Goal: Information Seeking & Learning: Learn about a topic

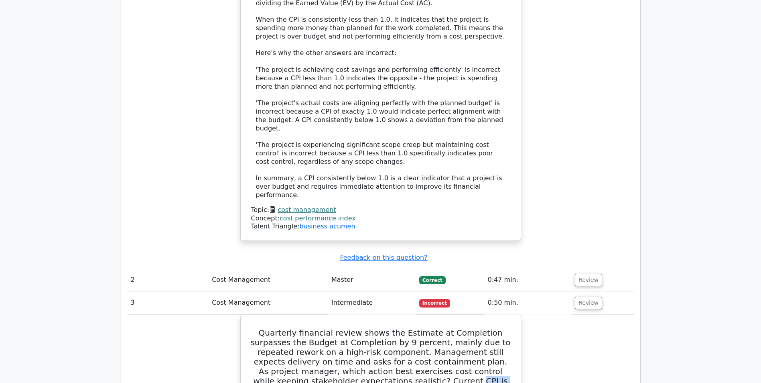
scroll to position [963, 0]
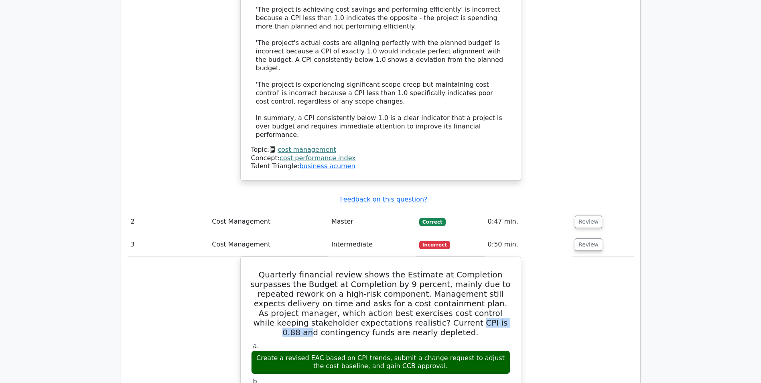
click at [299, 146] on link "cost management" at bounding box center [307, 150] width 58 height 8
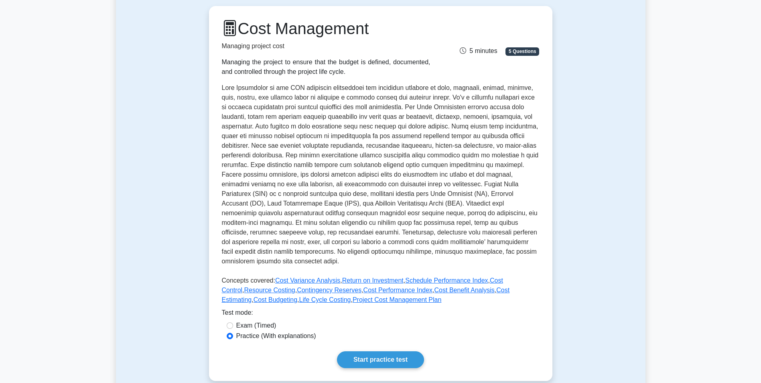
scroll to position [201, 0]
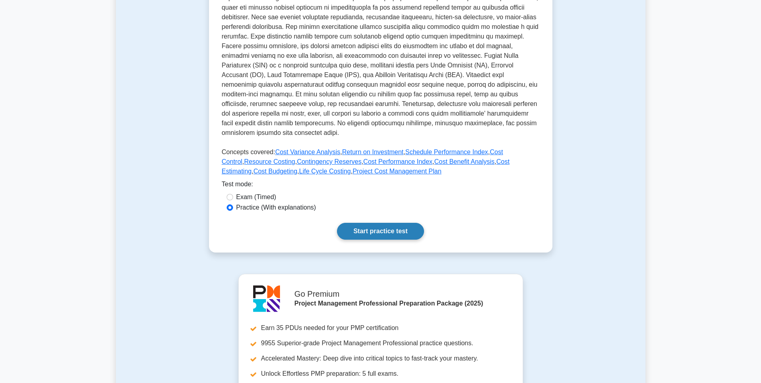
click at [374, 224] on link "Start practice test" at bounding box center [380, 231] width 87 height 17
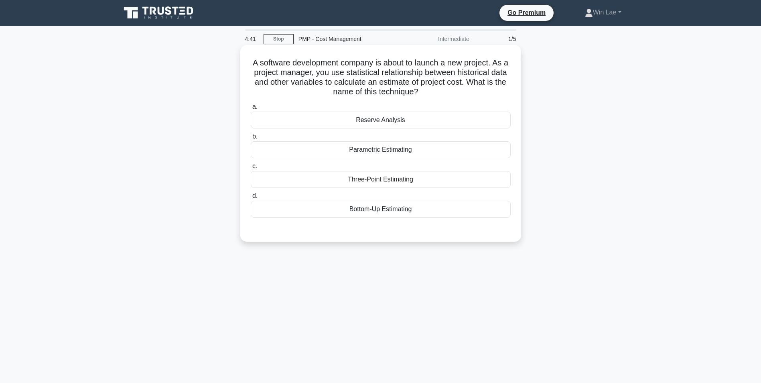
click at [324, 181] on div "Three-Point Estimating" at bounding box center [381, 179] width 260 height 17
click at [251, 169] on input "c. Three-Point Estimating" at bounding box center [251, 166] width 0 height 5
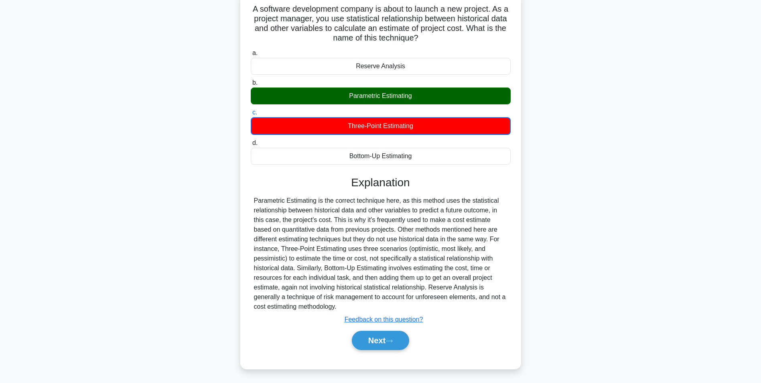
scroll to position [55, 0]
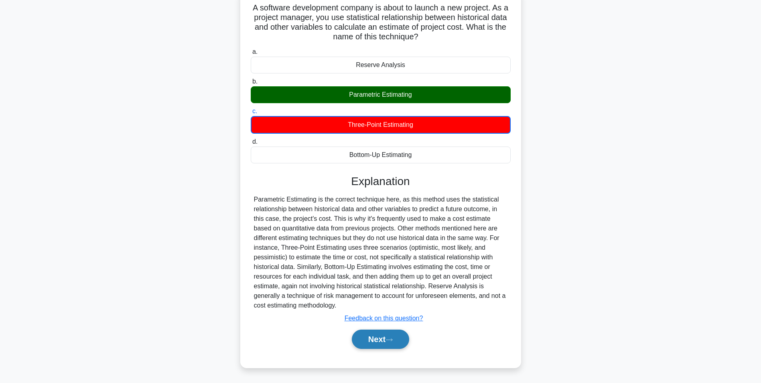
click at [393, 336] on button "Next" at bounding box center [380, 339] width 57 height 19
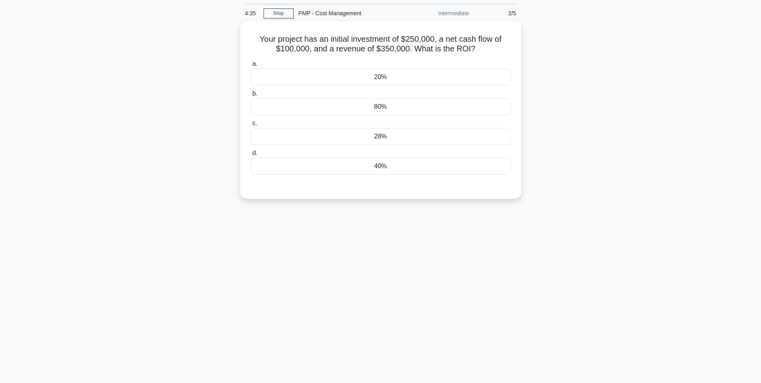
scroll to position [0, 0]
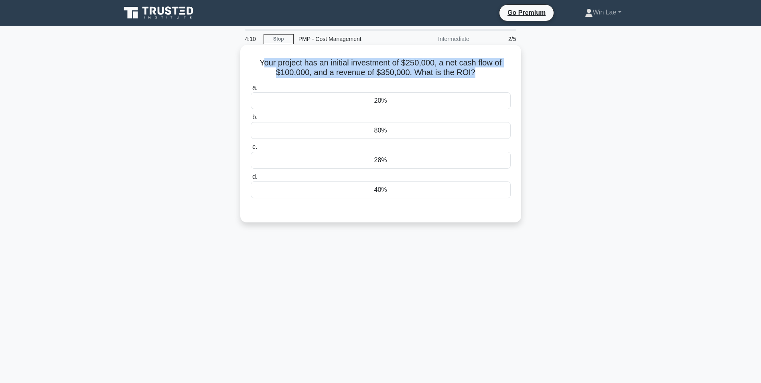
drag, startPoint x: 260, startPoint y: 62, endPoint x: 472, endPoint y: 68, distance: 212.4
click at [472, 68] on h5 "Your project has an initial investment of $250,000, a net cash flow of $100,000…" at bounding box center [381, 68] width 262 height 20
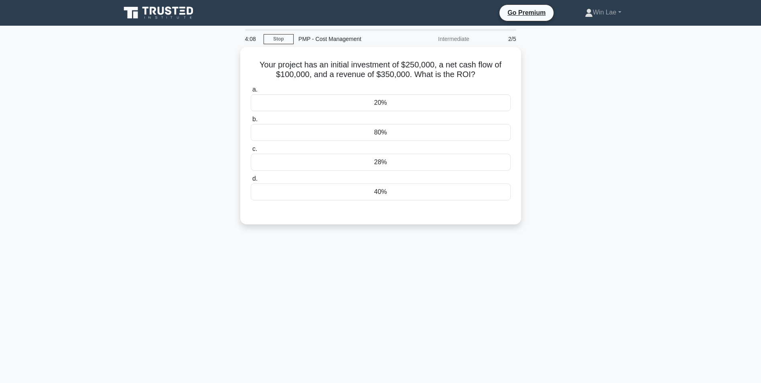
click at [189, 94] on div "Your project has an initial investment of $250,000, a net cash flow of $100,000…" at bounding box center [381, 140] width 530 height 187
click at [367, 132] on div "80%" at bounding box center [381, 130] width 260 height 17
click at [251, 120] on input "b. 80%" at bounding box center [251, 117] width 0 height 5
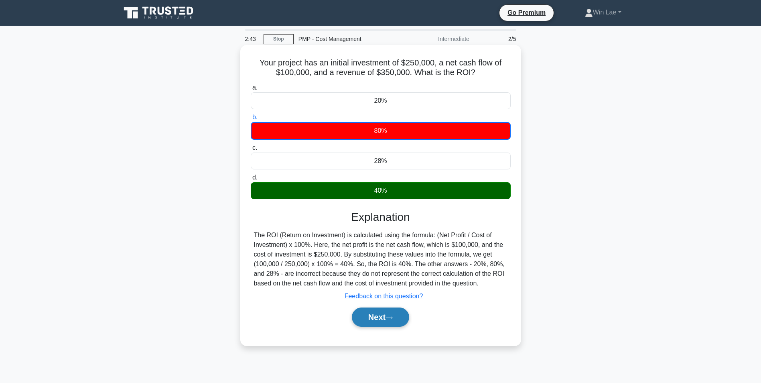
click at [387, 309] on button "Next" at bounding box center [380, 316] width 57 height 19
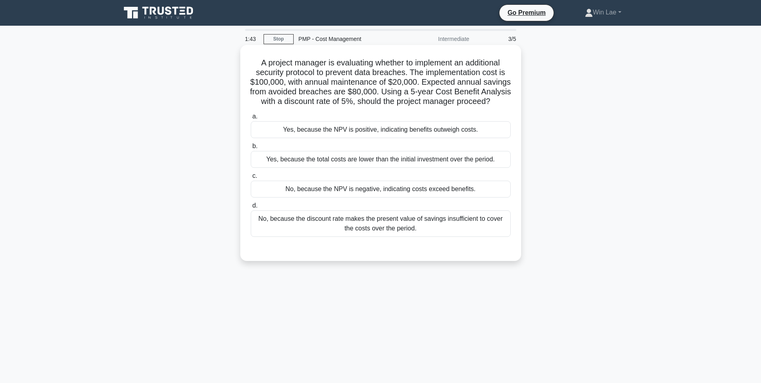
click at [384, 237] on div "No, because the discount rate makes the present value of savings insufficient t…" at bounding box center [381, 223] width 260 height 26
click at [251, 208] on input "d. No, because the discount rate makes the present value of savings insufficien…" at bounding box center [251, 205] width 0 height 5
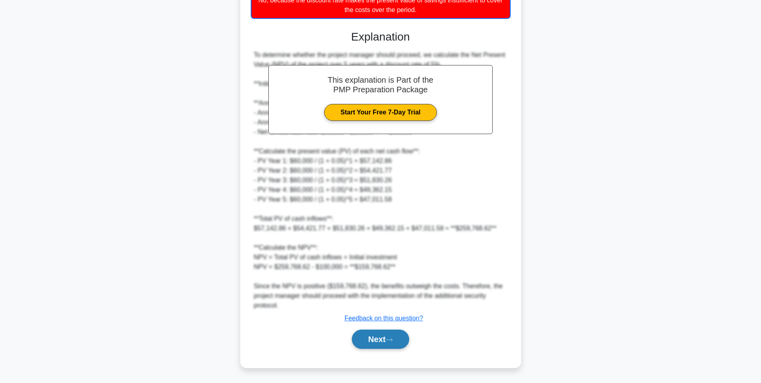
click at [380, 336] on button "Next" at bounding box center [380, 339] width 57 height 19
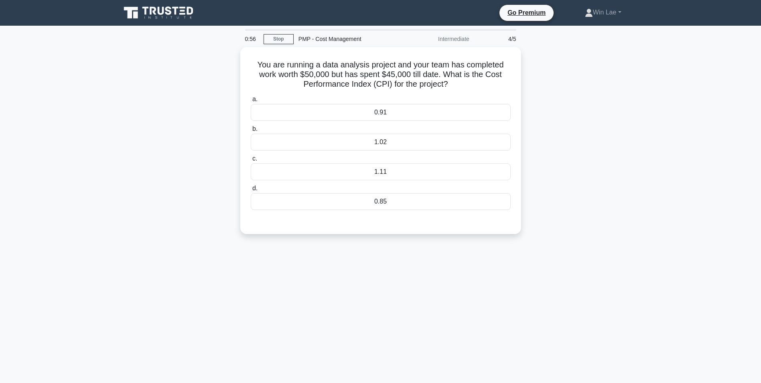
click at [117, 224] on div "You are running a data analysis project and your team has completed work worth …" at bounding box center [381, 145] width 530 height 197
click at [318, 167] on div "1.11" at bounding box center [381, 169] width 260 height 17
click at [251, 159] on input "c. 1.11" at bounding box center [251, 156] width 0 height 5
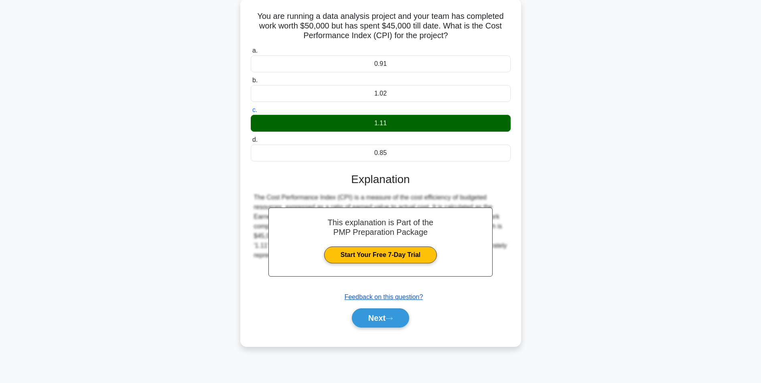
scroll to position [51, 0]
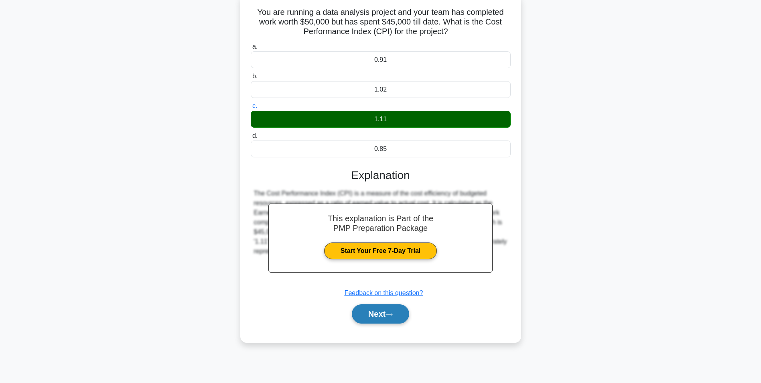
click at [389, 311] on button "Next" at bounding box center [380, 313] width 57 height 19
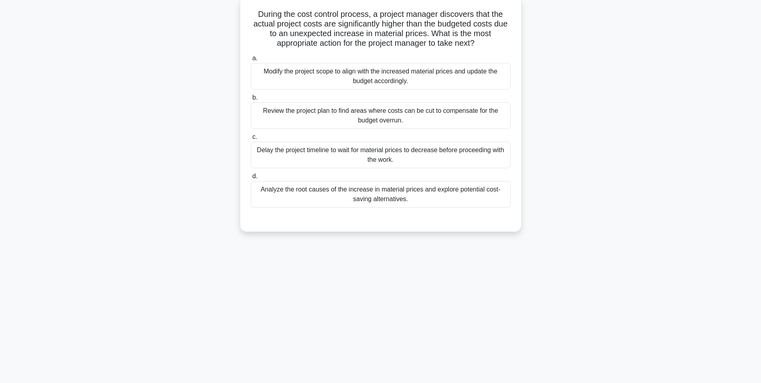
click at [213, 135] on div "During the cost control process, a project manager discovers that the actual pr…" at bounding box center [381, 118] width 530 height 245
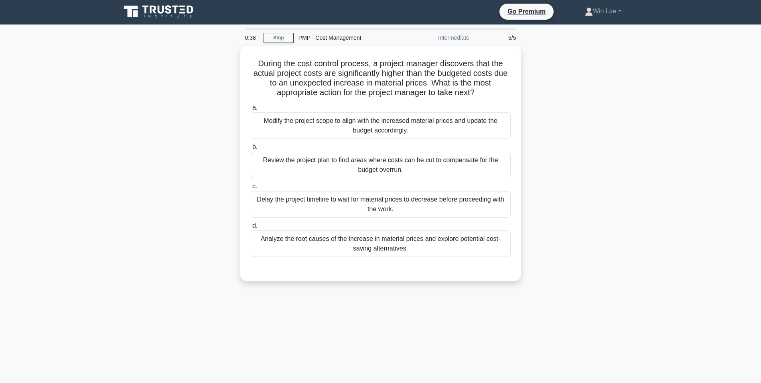
scroll to position [0, 0]
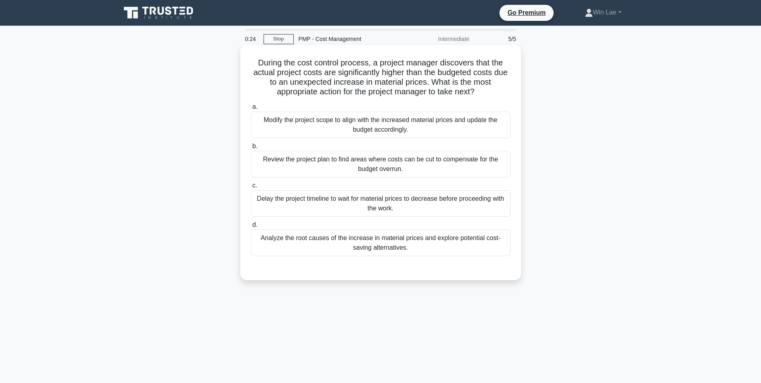
click at [309, 130] on div "Modify the project scope to align with the increased material prices and update…" at bounding box center [381, 125] width 260 height 26
click at [251, 110] on input "a. Modify the project scope to align with the increased material prices and upd…" at bounding box center [251, 106] width 0 height 5
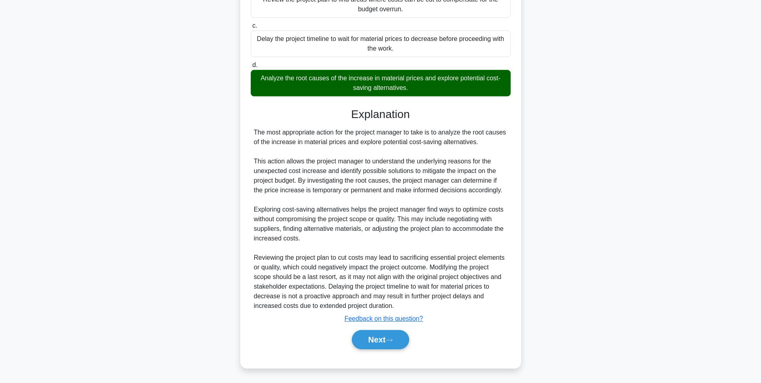
scroll to position [161, 0]
click at [367, 346] on button "Next" at bounding box center [380, 339] width 57 height 19
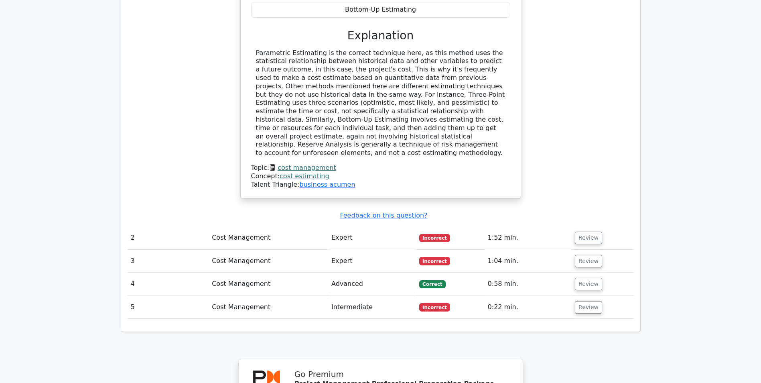
scroll to position [883, 0]
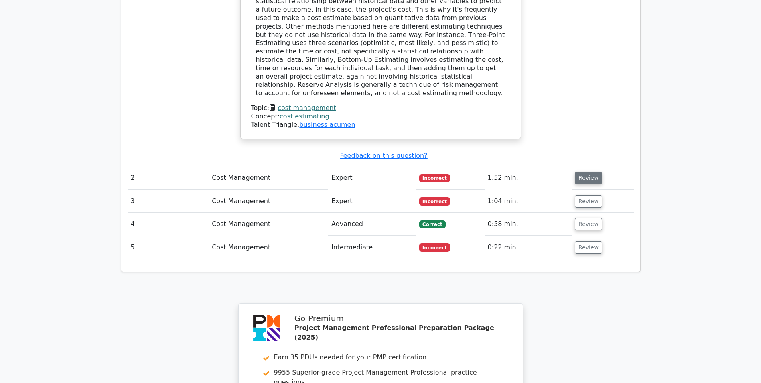
click at [590, 172] on button "Review" at bounding box center [588, 178] width 27 height 12
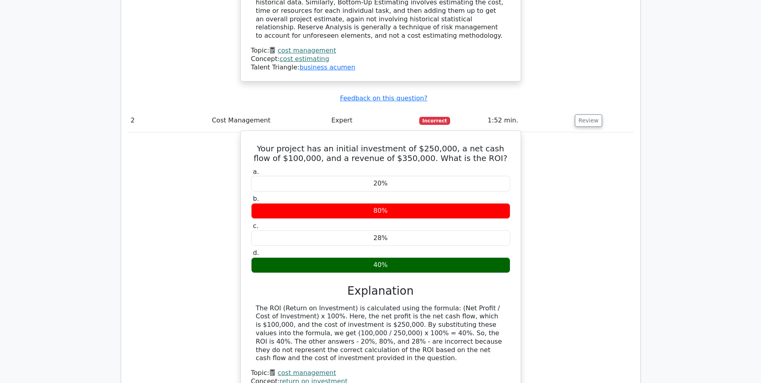
scroll to position [963, 0]
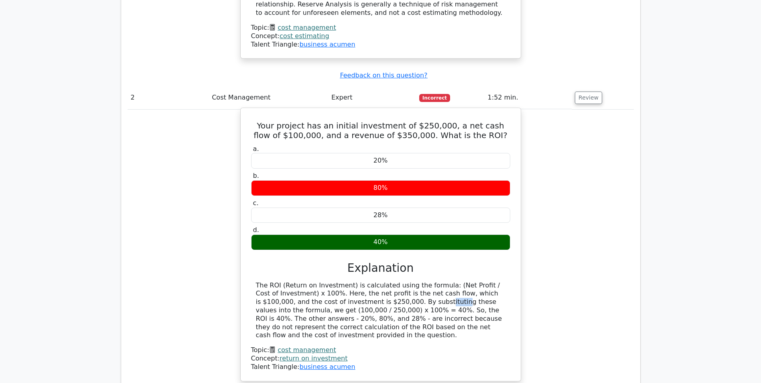
drag, startPoint x: 319, startPoint y: 254, endPoint x: 338, endPoint y: 257, distance: 19.5
click at [338, 281] on div "The ROI (Return on Investment) is calculated using the formula: (Net Profit / C…" at bounding box center [381, 310] width 250 height 59
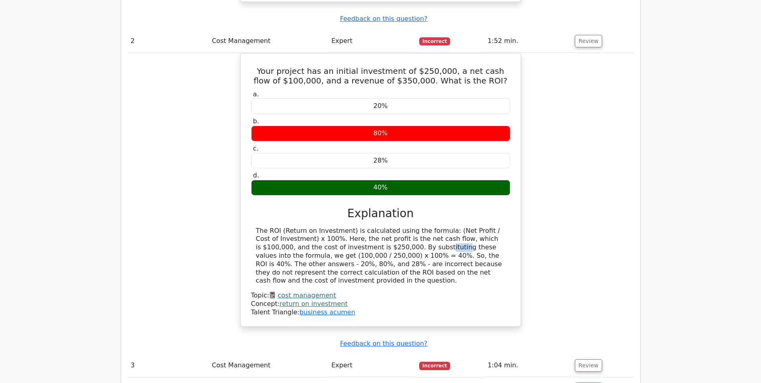
scroll to position [1084, 0]
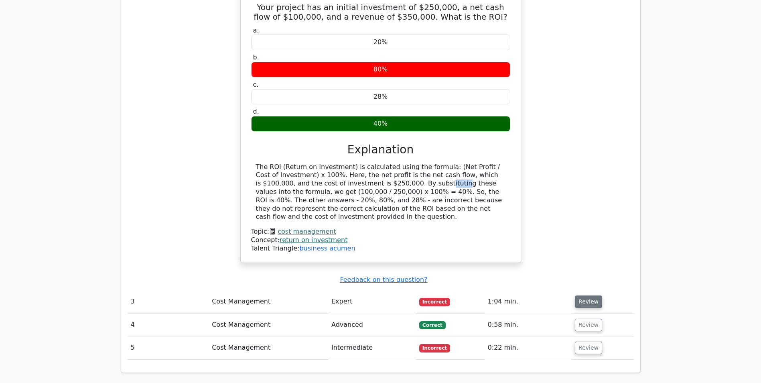
click at [577, 295] on button "Review" at bounding box center [588, 301] width 27 height 12
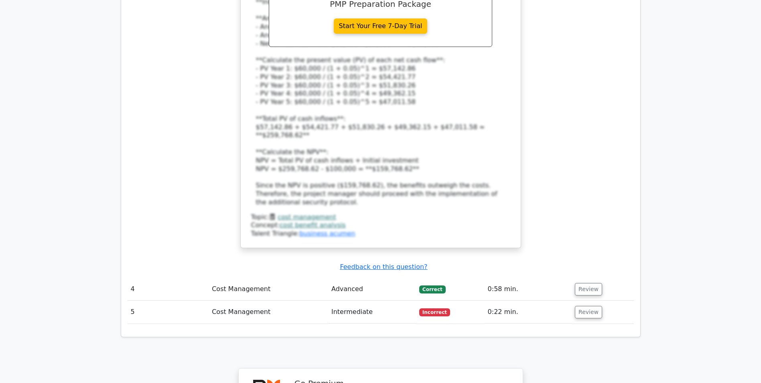
scroll to position [1686, 0]
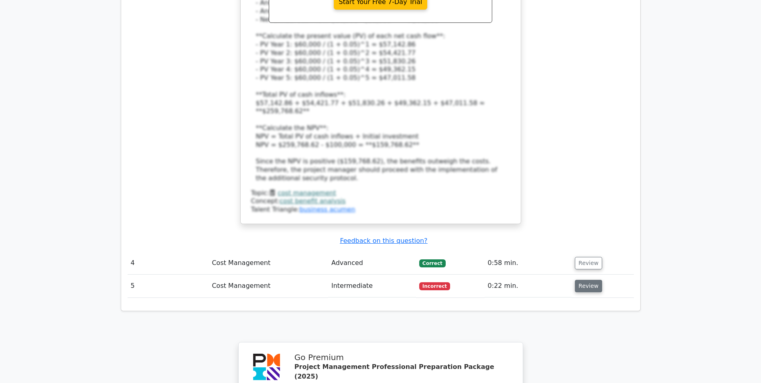
click at [583, 280] on button "Review" at bounding box center [588, 286] width 27 height 12
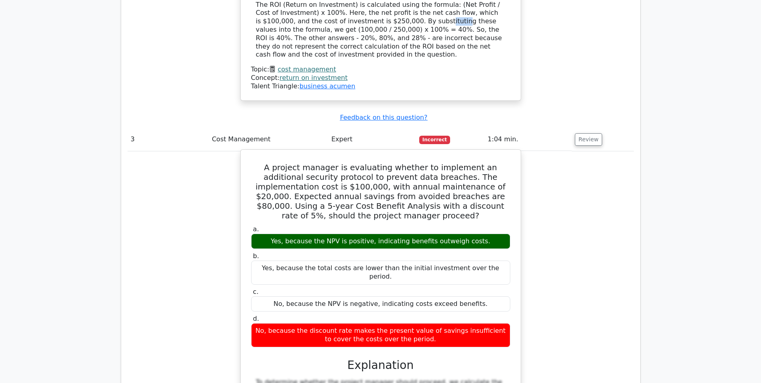
scroll to position [1164, 0]
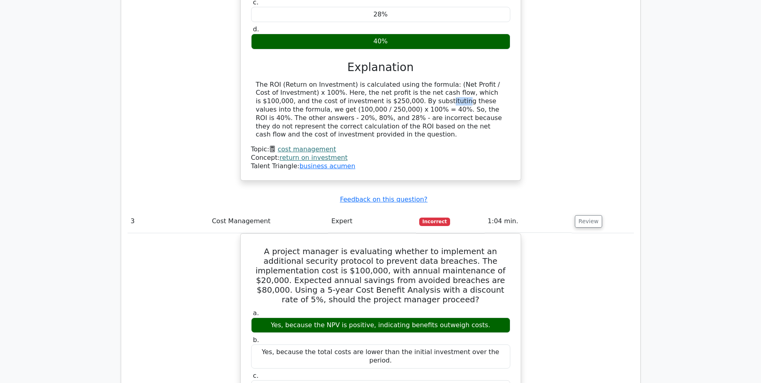
click at [321, 145] on link "cost management" at bounding box center [307, 149] width 58 height 8
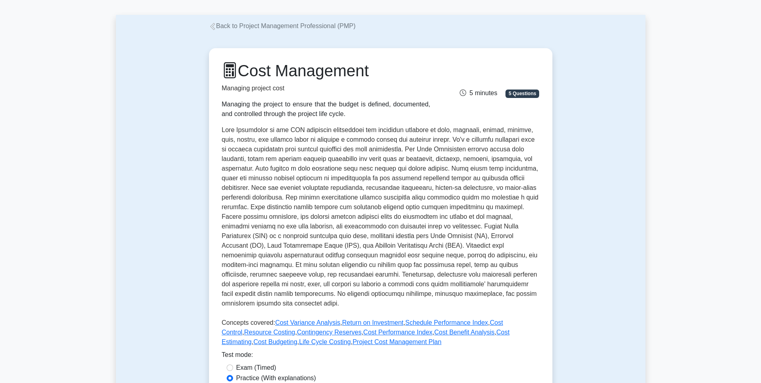
scroll to position [161, 0]
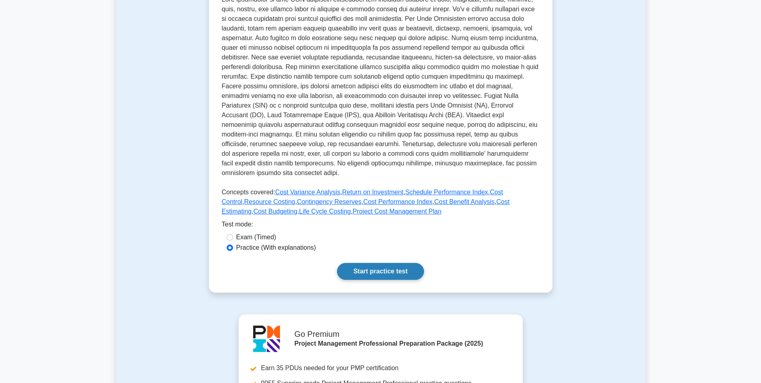
click at [377, 277] on link "Start practice test" at bounding box center [380, 271] width 87 height 17
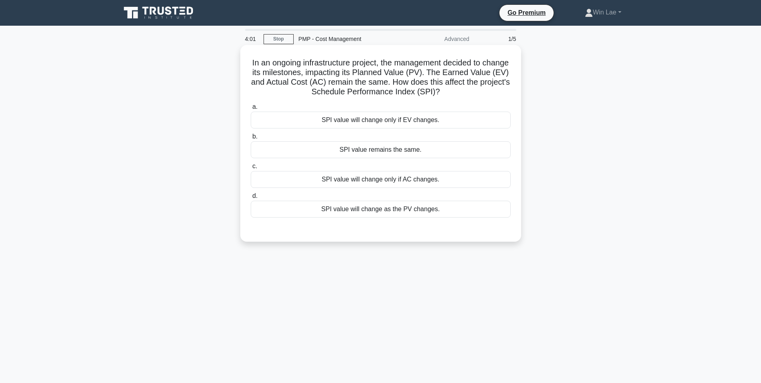
click at [315, 175] on div "SPI value will change only if AC changes." at bounding box center [381, 179] width 260 height 17
click at [251, 169] on input "c. SPI value will change only if AC changes." at bounding box center [251, 166] width 0 height 5
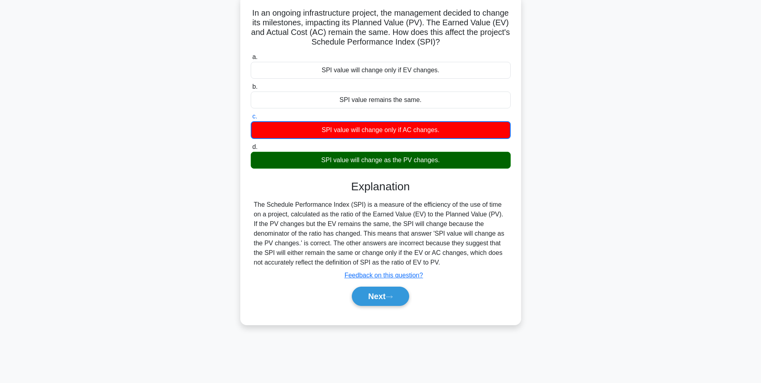
scroll to position [51, 0]
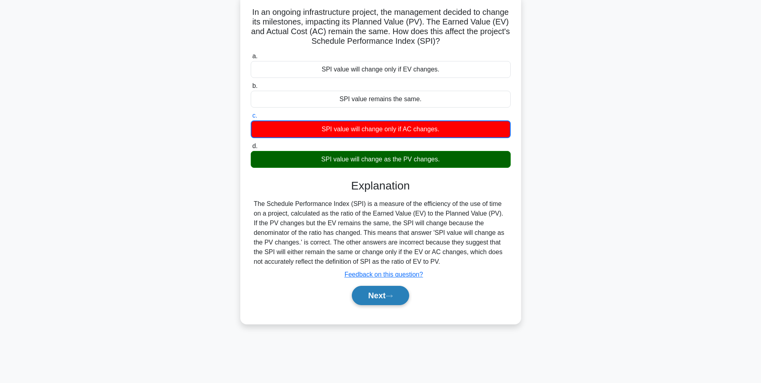
click at [387, 291] on button "Next" at bounding box center [380, 295] width 57 height 19
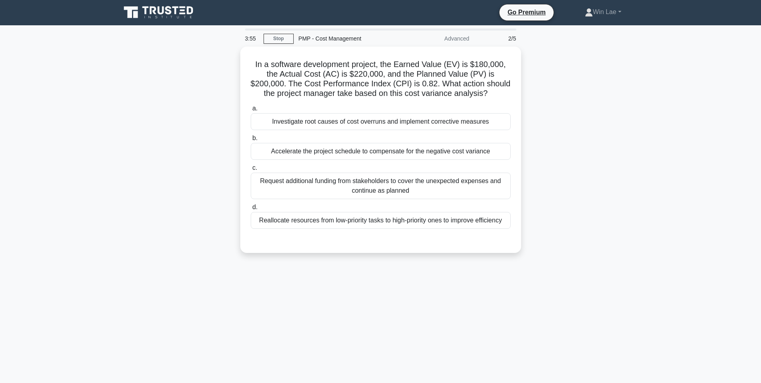
scroll to position [0, 0]
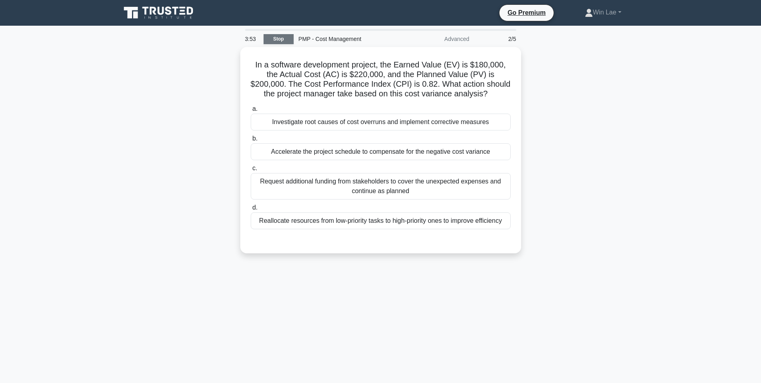
click at [279, 37] on link "Stop" at bounding box center [279, 39] width 30 height 10
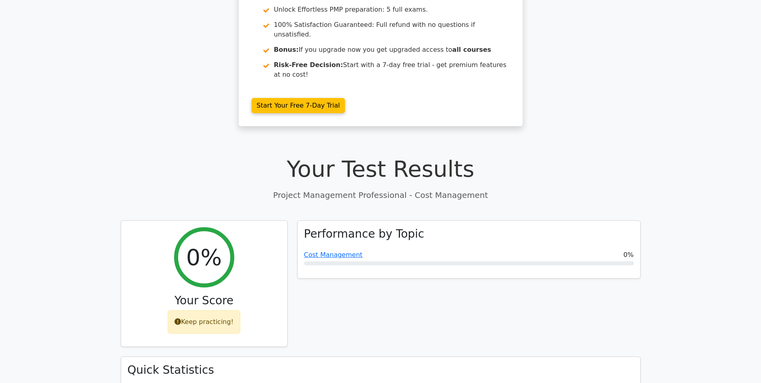
scroll to position [241, 0]
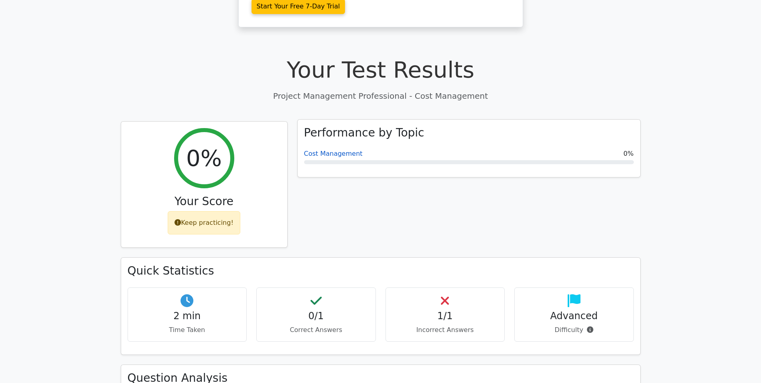
click at [330, 150] on link "Cost Management" at bounding box center [333, 154] width 59 height 8
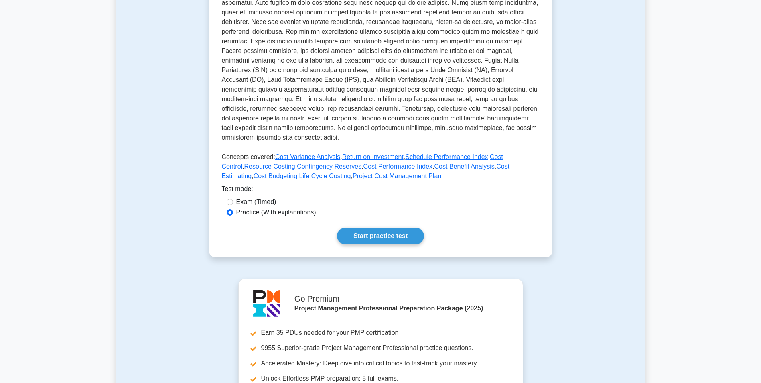
scroll to position [241, 0]
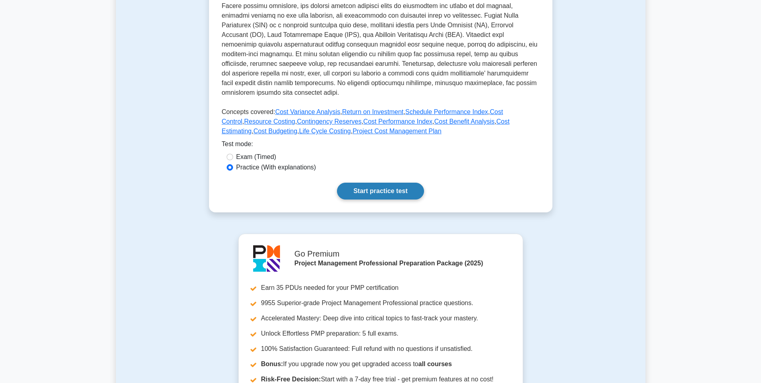
click at [381, 186] on link "Start practice test" at bounding box center [380, 191] width 87 height 17
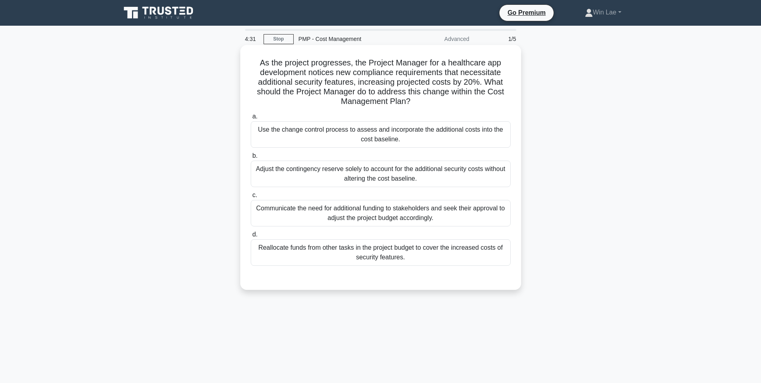
click at [256, 140] on div "Use the change control process to assess and incorporate the additional costs i…" at bounding box center [381, 134] width 260 height 26
click at [251, 119] on input "a. Use the change control process to assess and incorporate the additional cost…" at bounding box center [251, 116] width 0 height 5
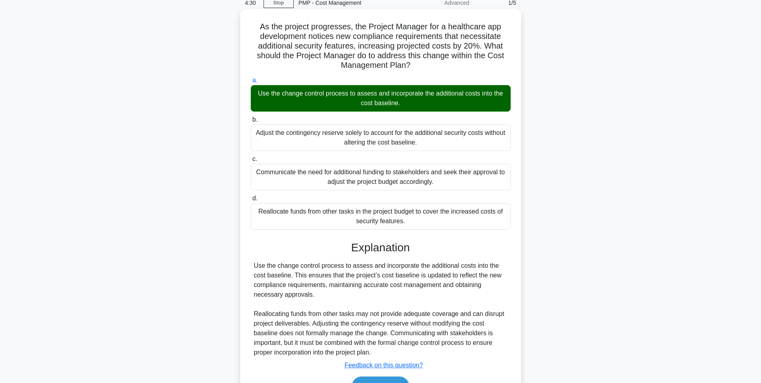
scroll to position [83, 0]
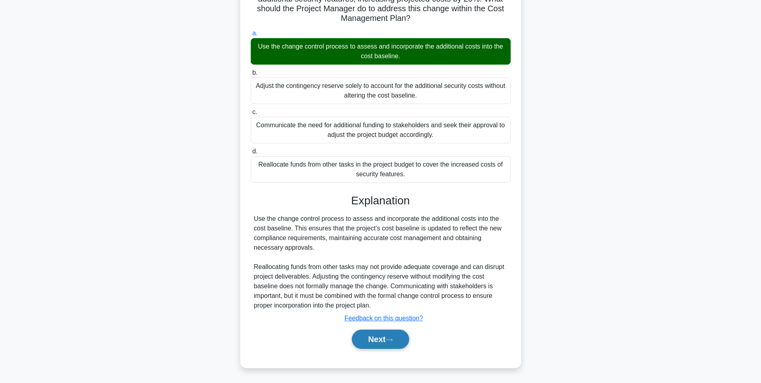
click at [376, 334] on button "Next" at bounding box center [380, 339] width 57 height 19
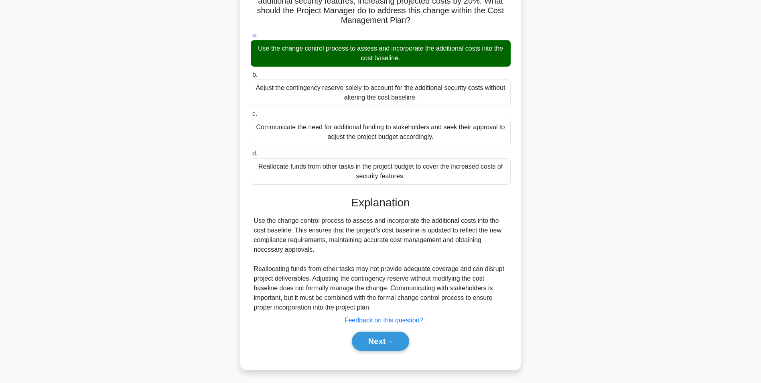
scroll to position [51, 0]
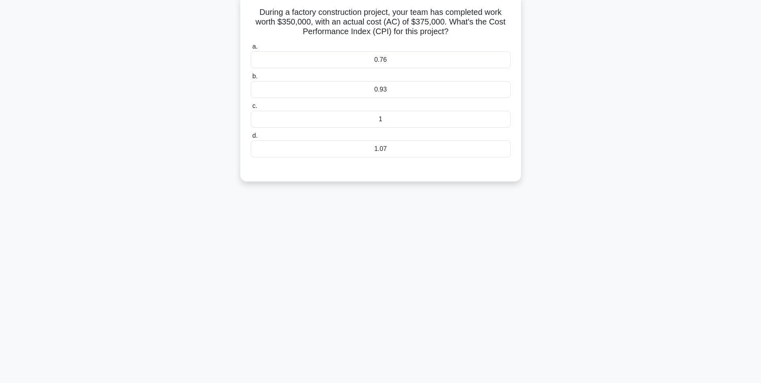
click at [401, 91] on div "0.93" at bounding box center [381, 89] width 260 height 17
click at [251, 79] on input "b. 0.93" at bounding box center [251, 76] width 0 height 5
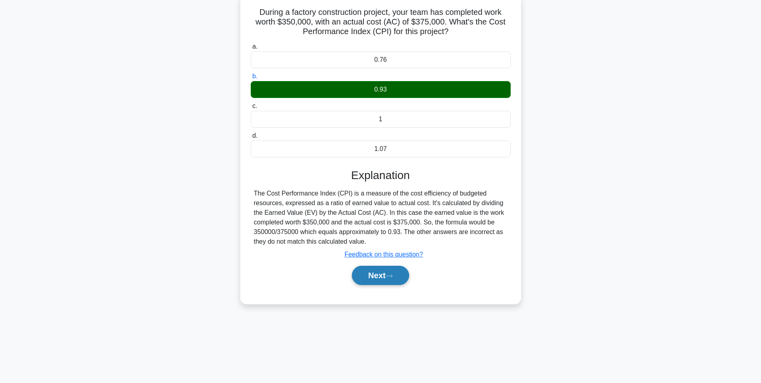
click at [364, 277] on button "Next" at bounding box center [380, 275] width 57 height 19
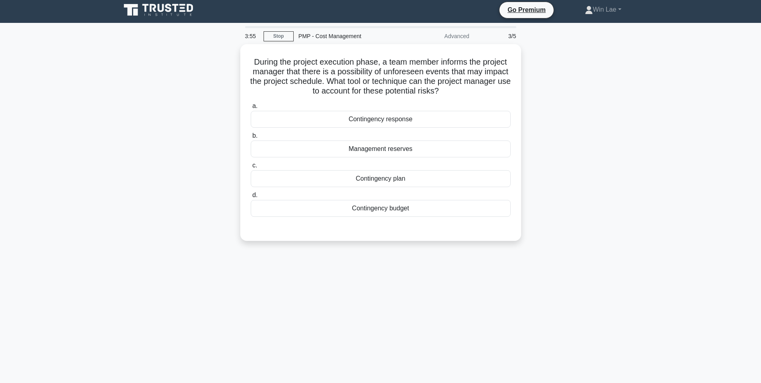
scroll to position [0, 0]
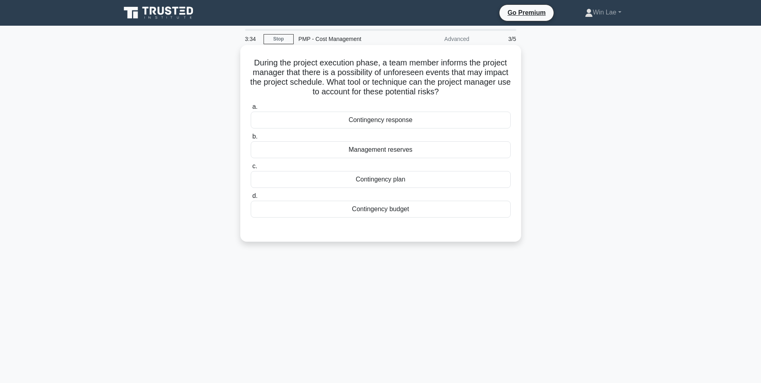
click at [344, 212] on div "Contingency budget" at bounding box center [381, 209] width 260 height 17
click at [251, 199] on input "d. Contingency budget" at bounding box center [251, 195] width 0 height 5
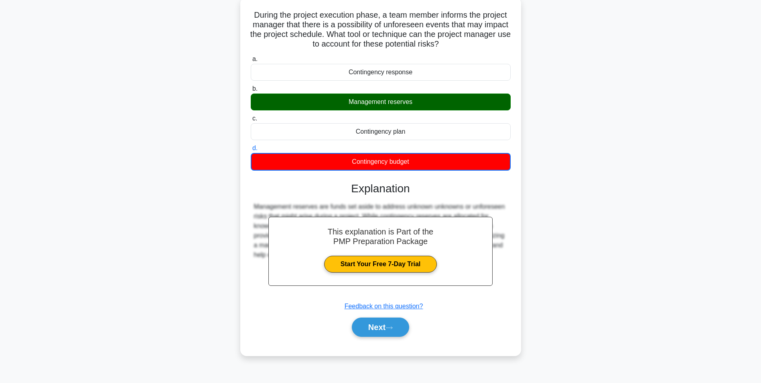
scroll to position [51, 0]
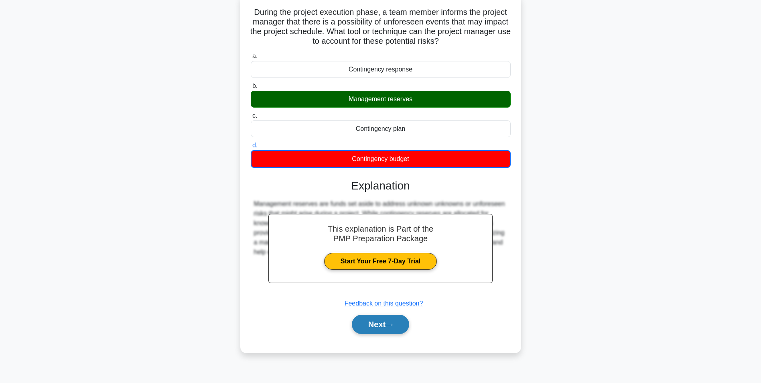
click at [378, 330] on button "Next" at bounding box center [380, 324] width 57 height 19
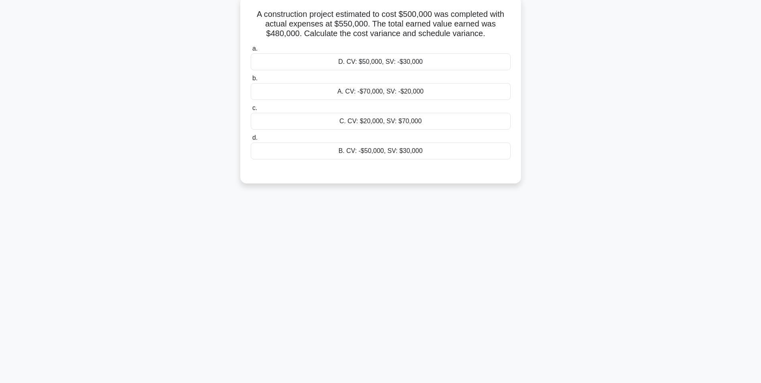
click at [433, 287] on div "2:50 Stop PMP - Cost Management Advanced 4/5 A construction project estimated t…" at bounding box center [381, 178] width 530 height 401
click at [385, 147] on div "B. CV: -$50,000, SV: $30,000" at bounding box center [381, 148] width 260 height 17
click at [251, 138] on input "d. B. CV: -$50,000, SV: $30,000" at bounding box center [251, 135] width 0 height 5
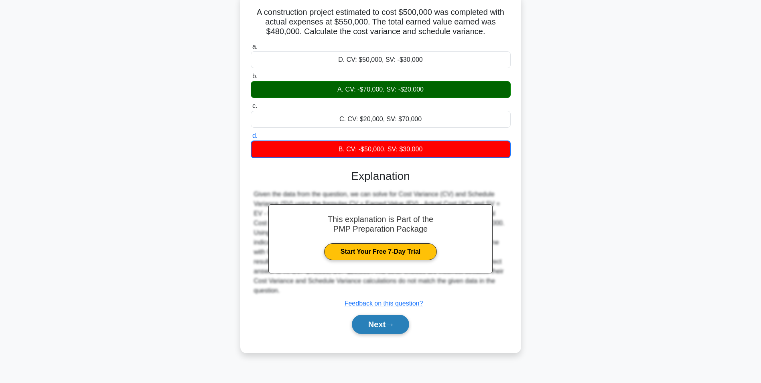
click at [385, 316] on button "Next" at bounding box center [380, 324] width 57 height 19
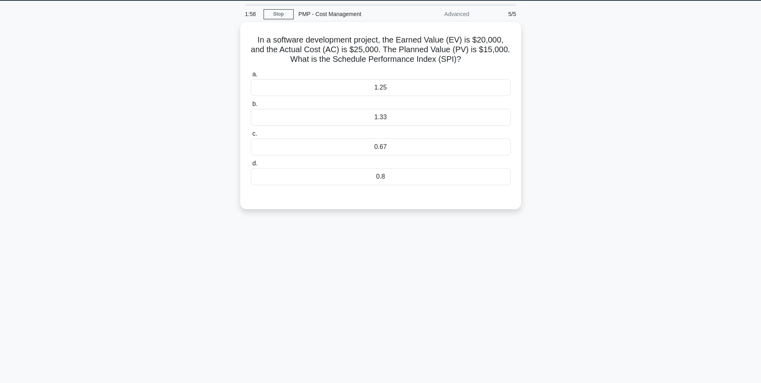
scroll to position [0, 0]
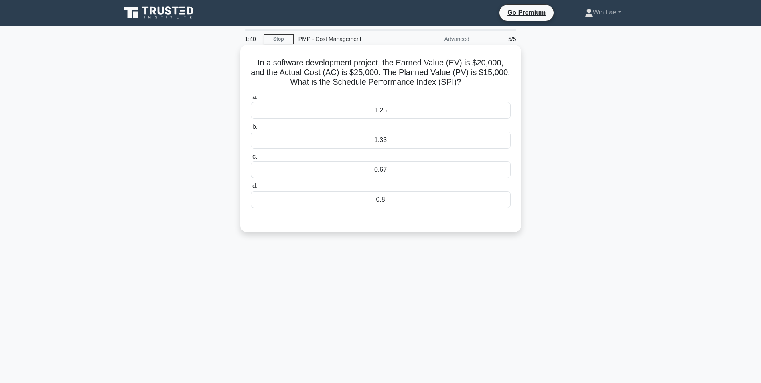
drag, startPoint x: 385, startPoint y: 144, endPoint x: 383, endPoint y: 155, distance: 11.8
click at [384, 144] on div "1.33" at bounding box center [381, 140] width 260 height 17
click at [251, 130] on input "b. 1.33" at bounding box center [251, 126] width 0 height 5
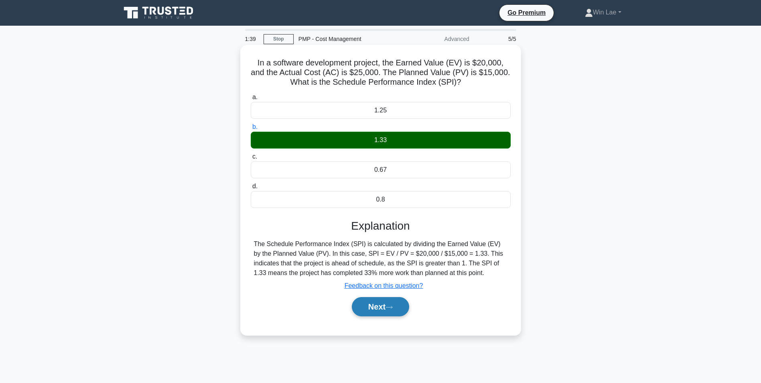
click at [362, 303] on button "Next" at bounding box center [380, 306] width 57 height 19
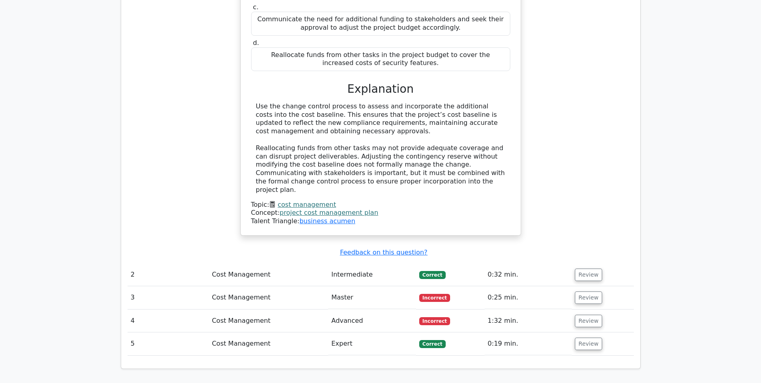
scroll to position [923, 0]
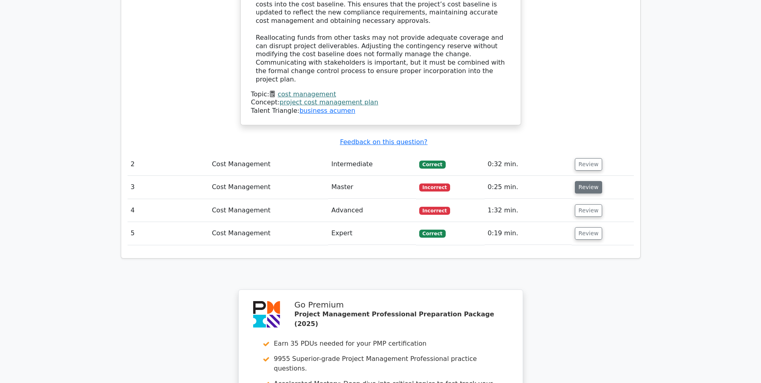
click at [586, 181] on button "Review" at bounding box center [588, 187] width 27 height 12
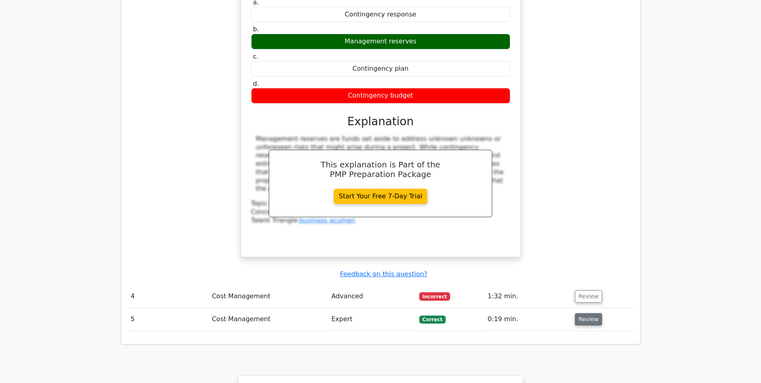
scroll to position [1204, 0]
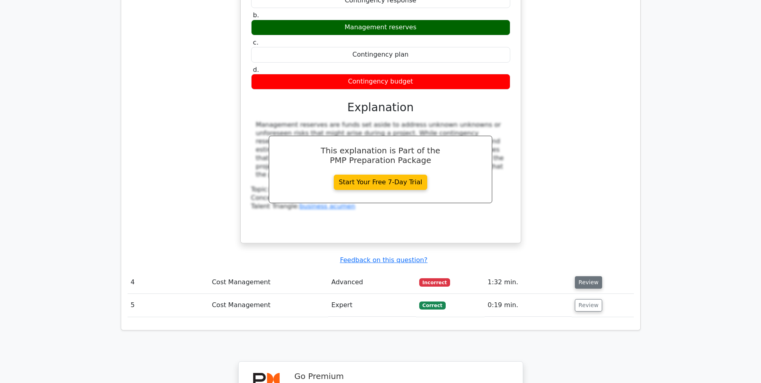
click at [589, 276] on button "Review" at bounding box center [588, 282] width 27 height 12
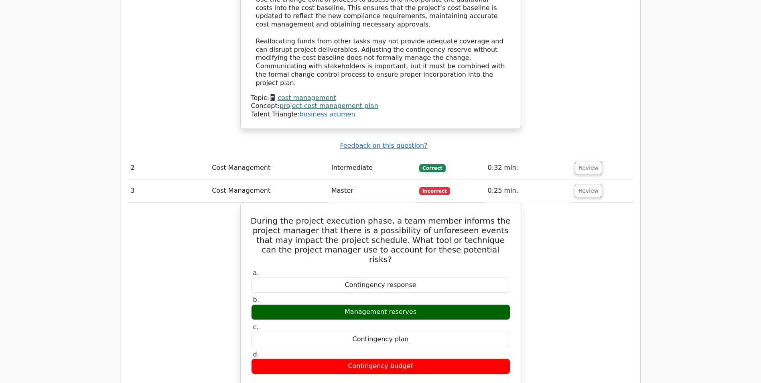
scroll to position [803, 0]
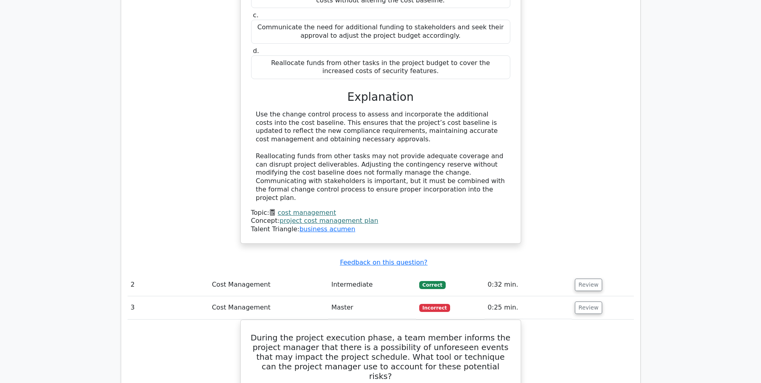
click at [293, 209] on link "cost management" at bounding box center [307, 213] width 58 height 8
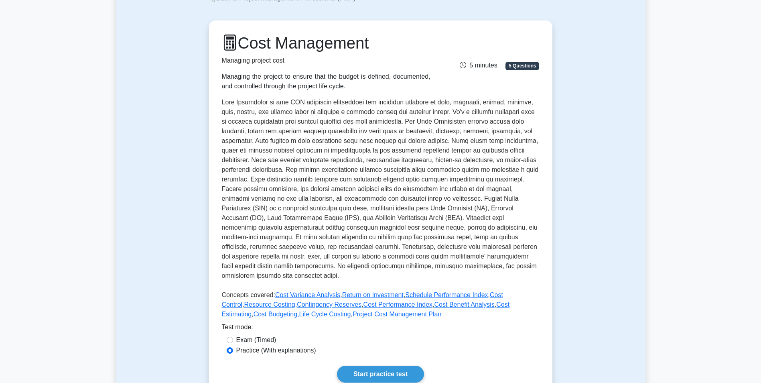
scroll to position [120, 0]
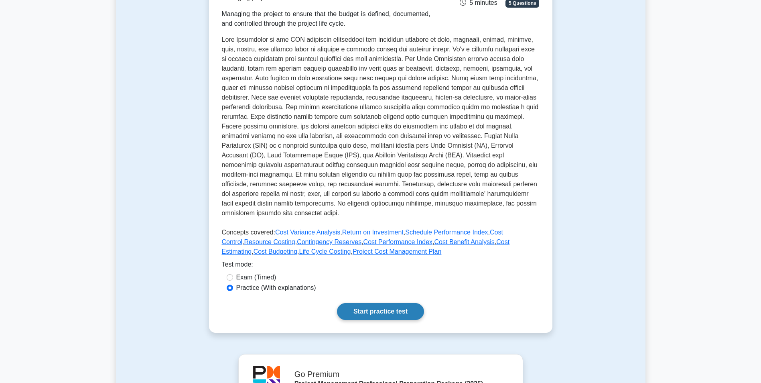
click at [407, 314] on link "Start practice test" at bounding box center [380, 311] width 87 height 17
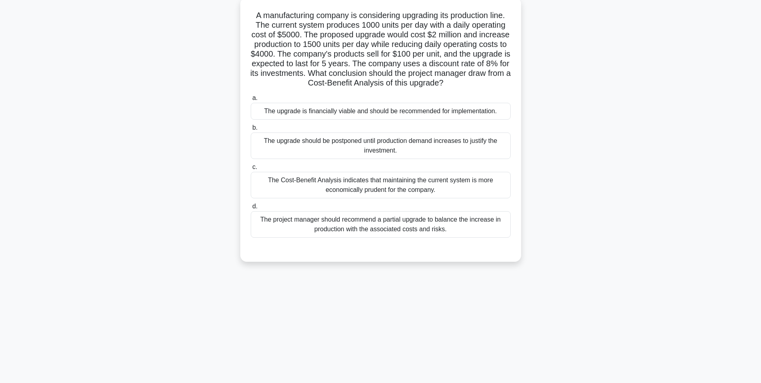
scroll to position [51, 0]
click at [579, 214] on div "A manufacturing company is considering upgrading its production line. The curre…" at bounding box center [381, 133] width 530 height 274
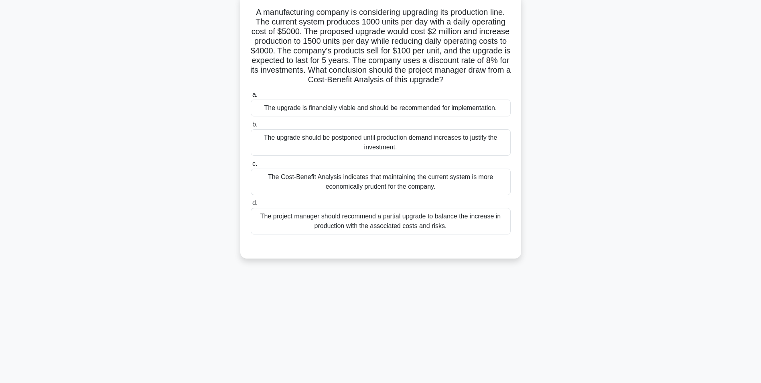
click at [477, 188] on div "The Cost-Benefit Analysis indicates that maintaining the current system is more…" at bounding box center [381, 182] width 260 height 26
click at [251, 167] on input "c. The Cost-Benefit Analysis indicates that maintaining the current system is m…" at bounding box center [251, 163] width 0 height 5
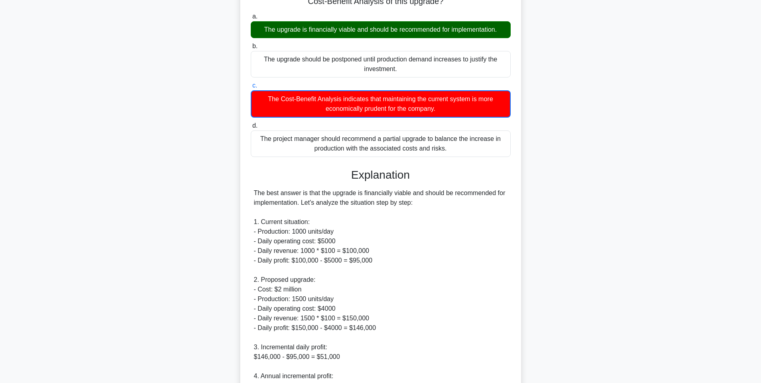
scroll to position [0, 0]
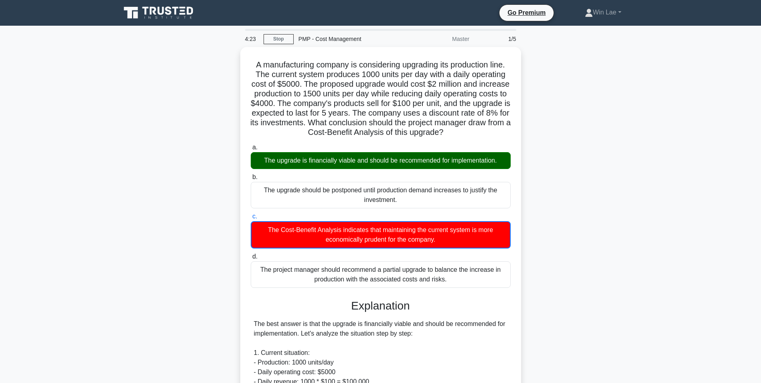
drag, startPoint x: 257, startPoint y: 159, endPoint x: 605, endPoint y: 154, distance: 347.7
drag, startPoint x: 605, startPoint y: 154, endPoint x: 590, endPoint y: 205, distance: 53.5
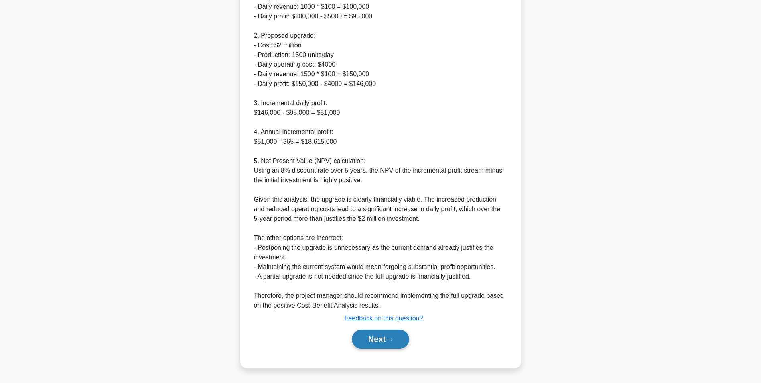
click at [379, 340] on button "Next" at bounding box center [380, 339] width 57 height 19
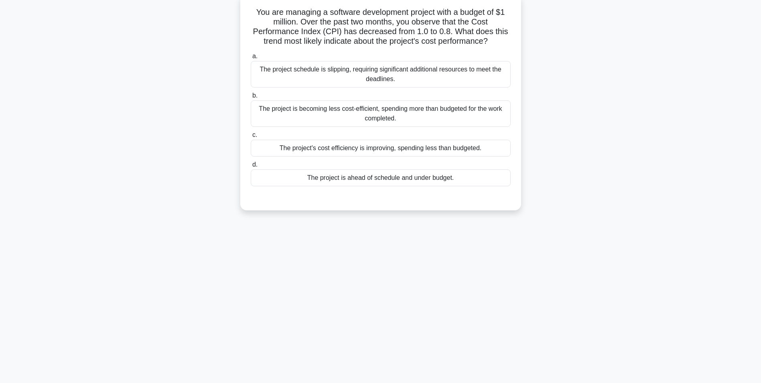
scroll to position [51, 0]
click at [407, 119] on div "The project is becoming less cost-efficient, spending more than budgeted for th…" at bounding box center [381, 113] width 260 height 26
click at [251, 98] on input "b. The project is becoming less cost-efficient, spending more than budgeted for…" at bounding box center [251, 95] width 0 height 5
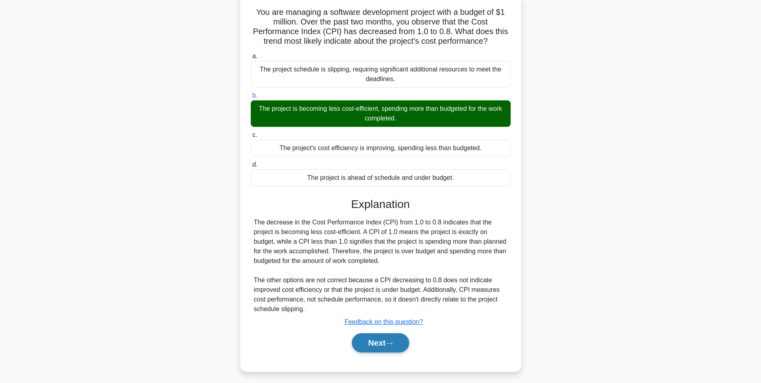
click at [380, 344] on button "Next" at bounding box center [380, 342] width 57 height 19
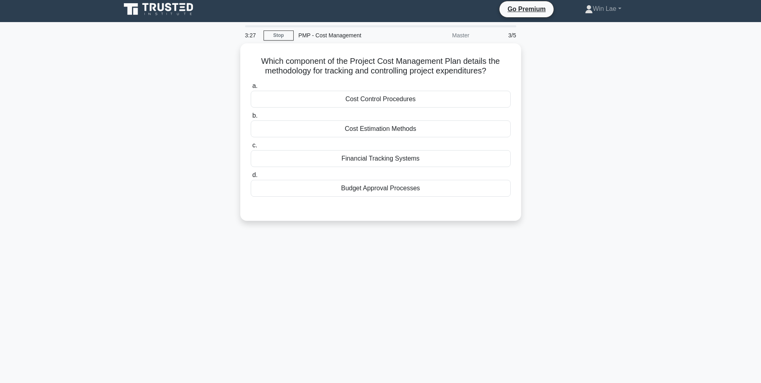
scroll to position [0, 0]
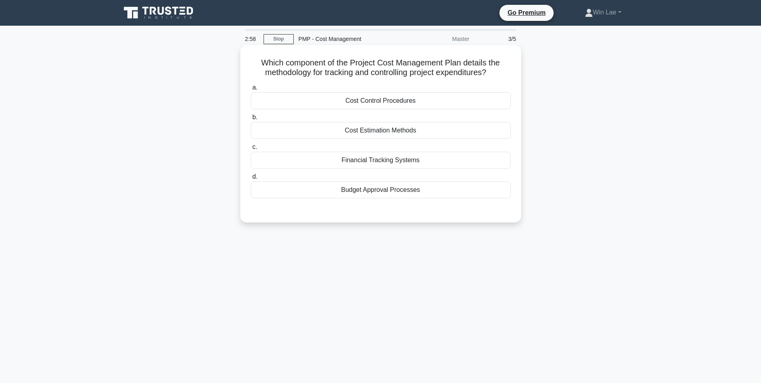
click at [408, 103] on div "Cost Control Procedures" at bounding box center [381, 100] width 260 height 17
click at [251, 90] on input "a. Cost Control Procedures" at bounding box center [251, 87] width 0 height 5
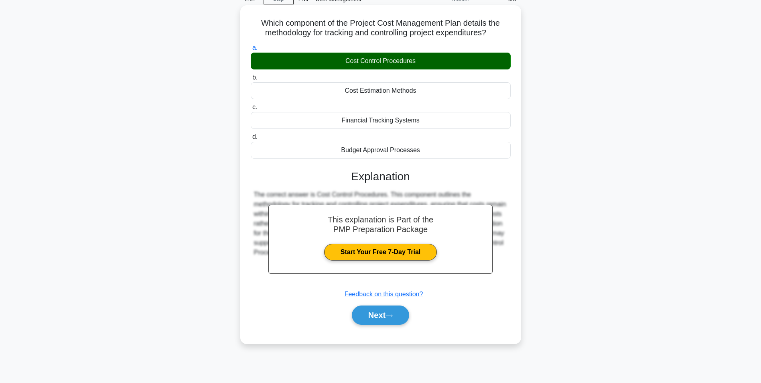
scroll to position [51, 0]
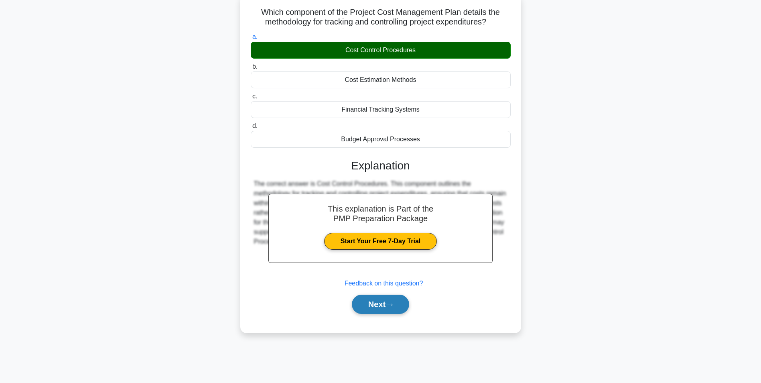
click at [391, 307] on icon at bounding box center [389, 305] width 7 height 4
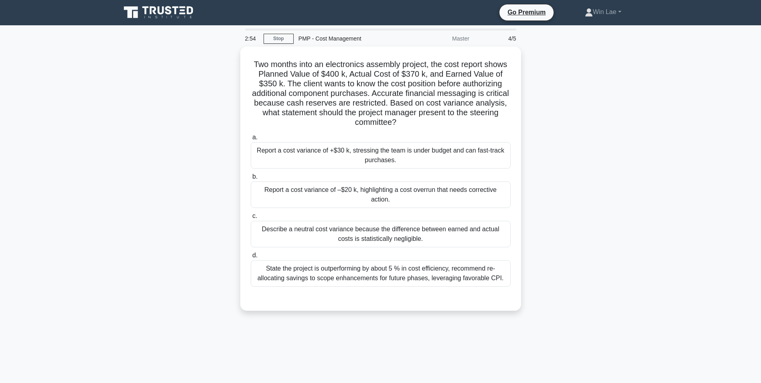
scroll to position [0, 0]
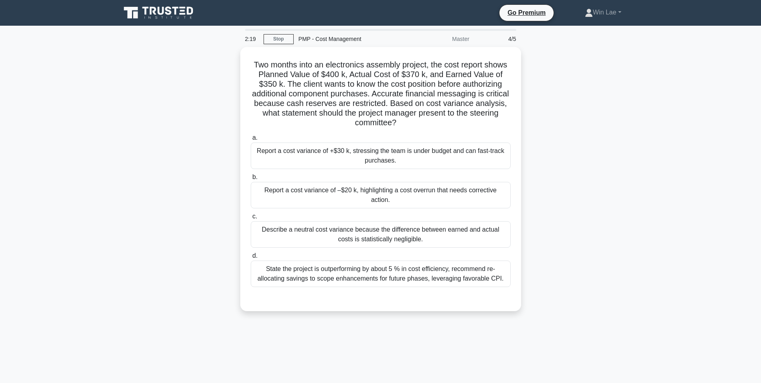
click at [210, 254] on div "Two months into an electronics assembly project, the cost report shows Planned …" at bounding box center [381, 184] width 530 height 274
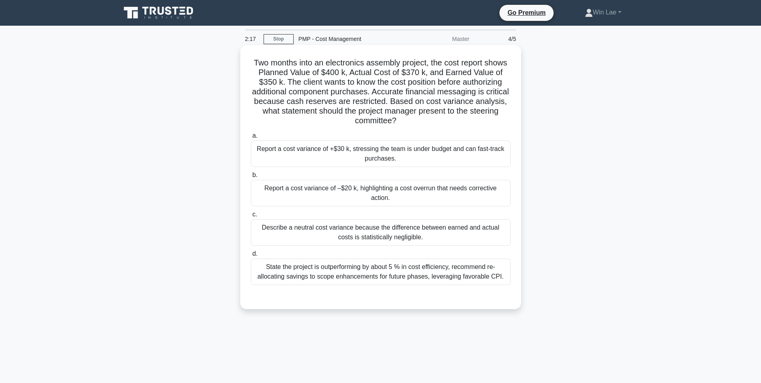
click at [332, 193] on div "Report a cost variance of –$20 k, highlighting a cost overrun that needs correc…" at bounding box center [381, 193] width 260 height 26
click at [251, 178] on input "b. Report a cost variance of –$20 k, highlighting a cost overrun that needs cor…" at bounding box center [251, 175] width 0 height 5
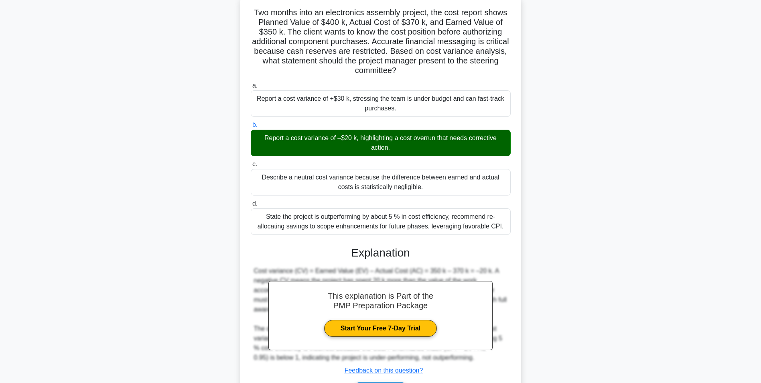
scroll to position [103, 0]
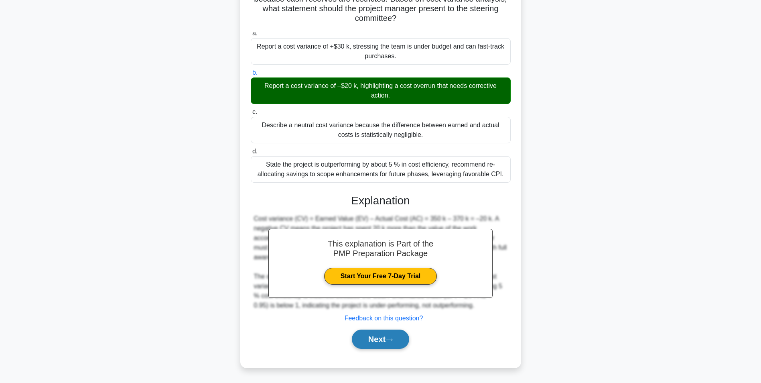
click at [357, 335] on button "Next" at bounding box center [380, 339] width 57 height 19
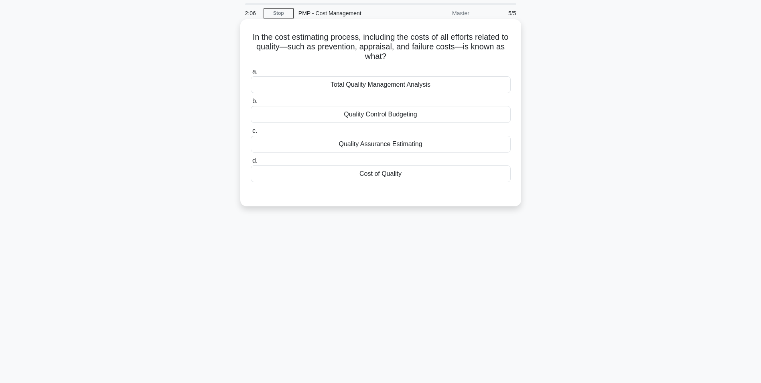
scroll to position [0, 0]
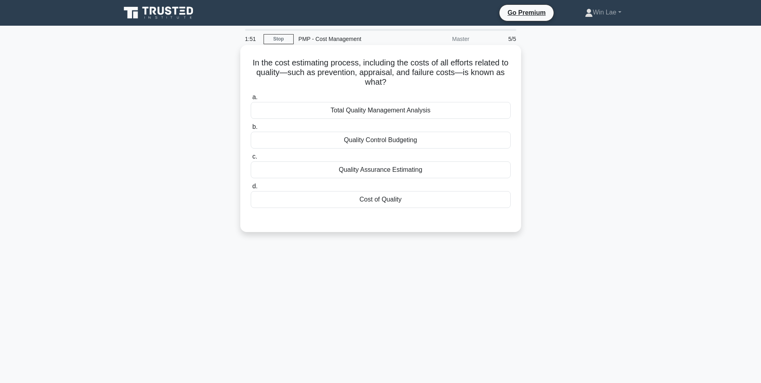
click at [350, 199] on div "Cost of Quality" at bounding box center [381, 199] width 260 height 17
click at [251, 189] on input "d. Cost of Quality" at bounding box center [251, 186] width 0 height 5
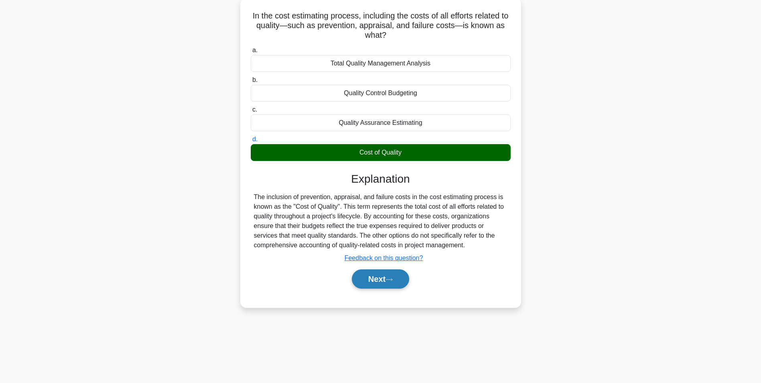
scroll to position [51, 0]
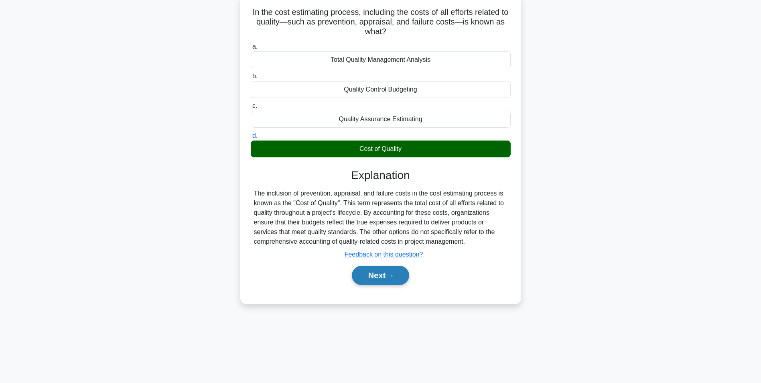
click at [370, 275] on button "Next" at bounding box center [380, 275] width 57 height 19
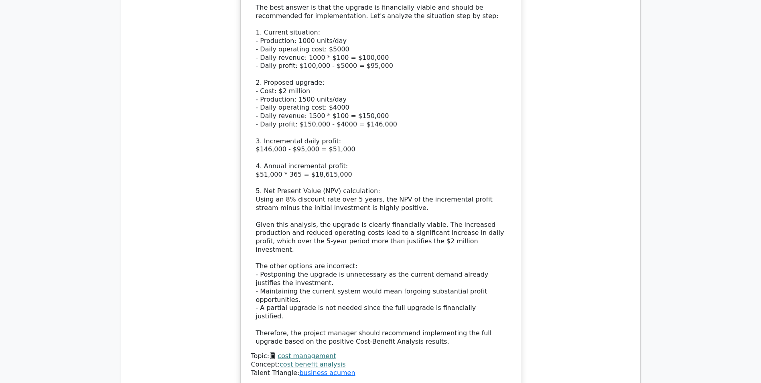
scroll to position [855, 0]
